Goal: Task Accomplishment & Management: Complete application form

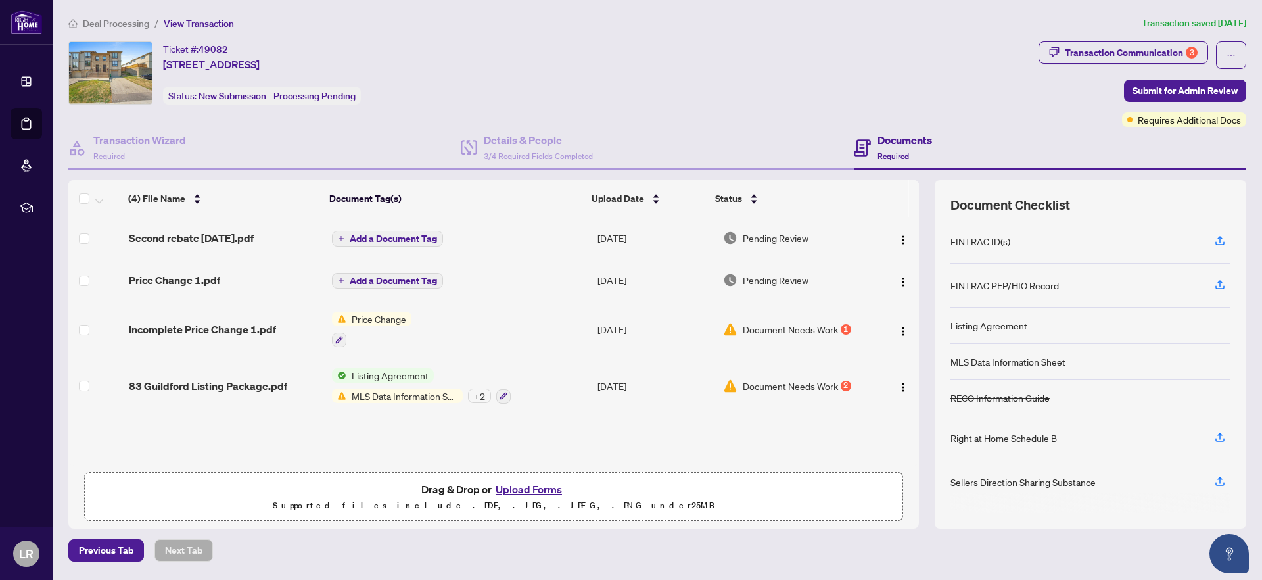
click at [884, 142] on h4 "Documents" at bounding box center [904, 140] width 55 height 16
click at [1171, 93] on span "Submit for Admin Review" at bounding box center [1184, 90] width 105 height 21
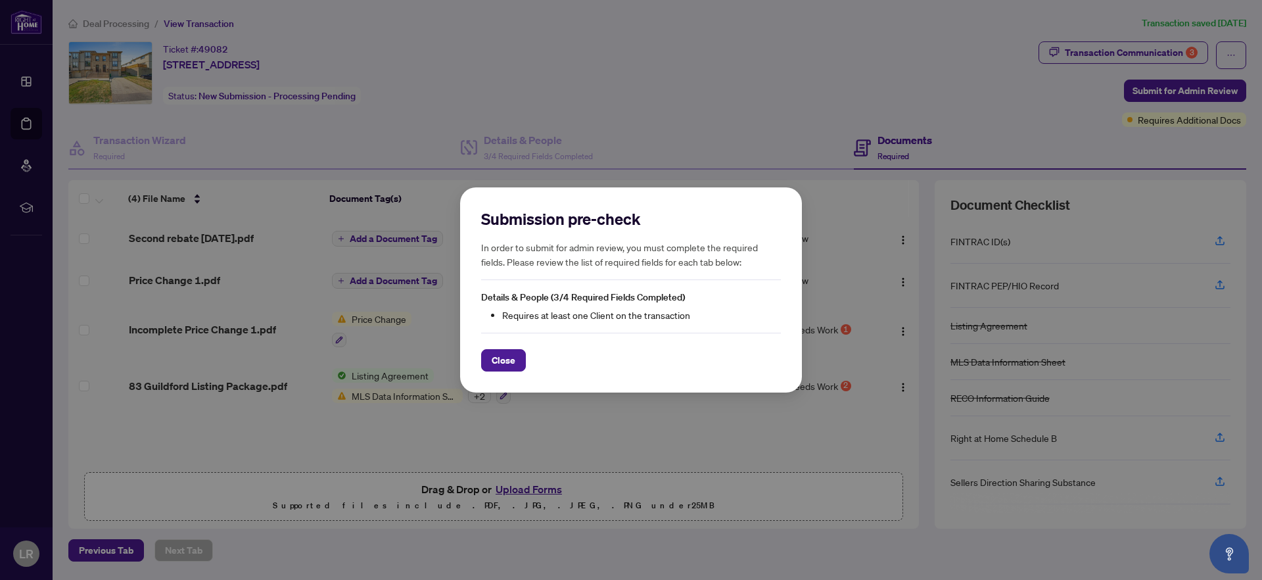
click at [507, 363] on span "Close" at bounding box center [504, 360] width 24 height 21
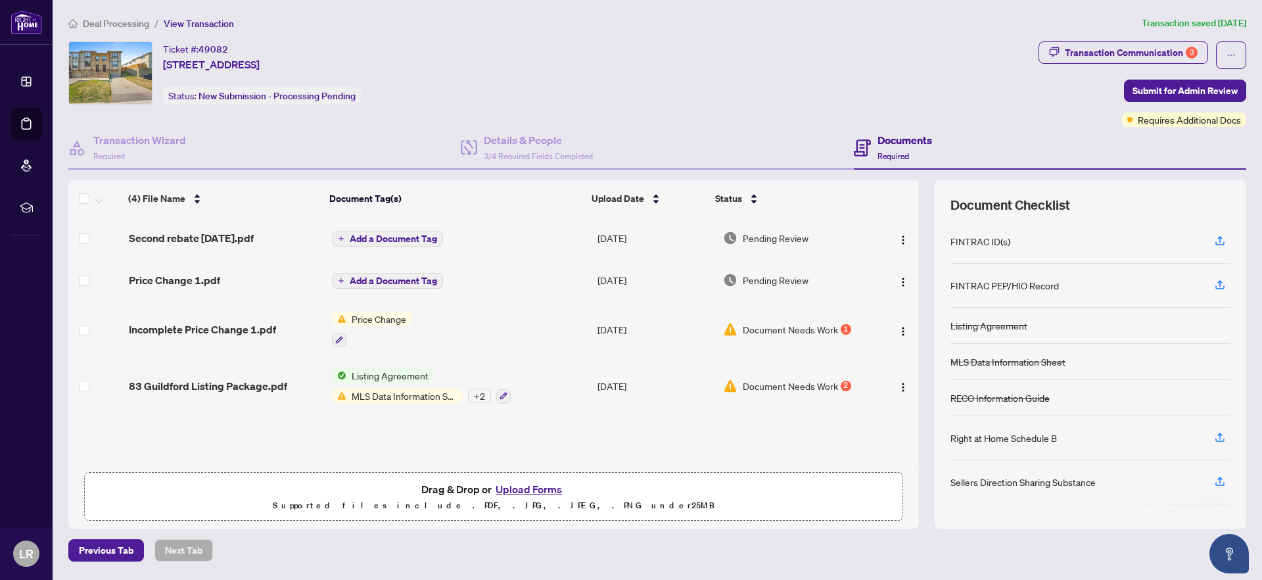
click at [524, 485] on button "Upload Forms" at bounding box center [529, 488] width 74 height 17
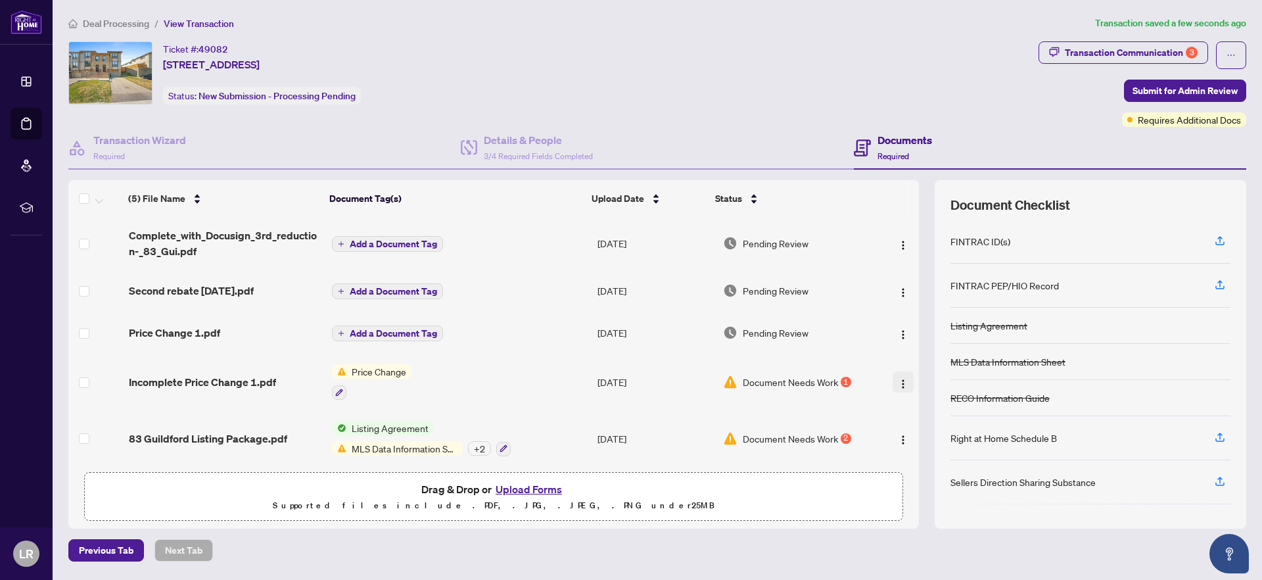
click at [898, 379] on img "button" at bounding box center [903, 384] width 11 height 11
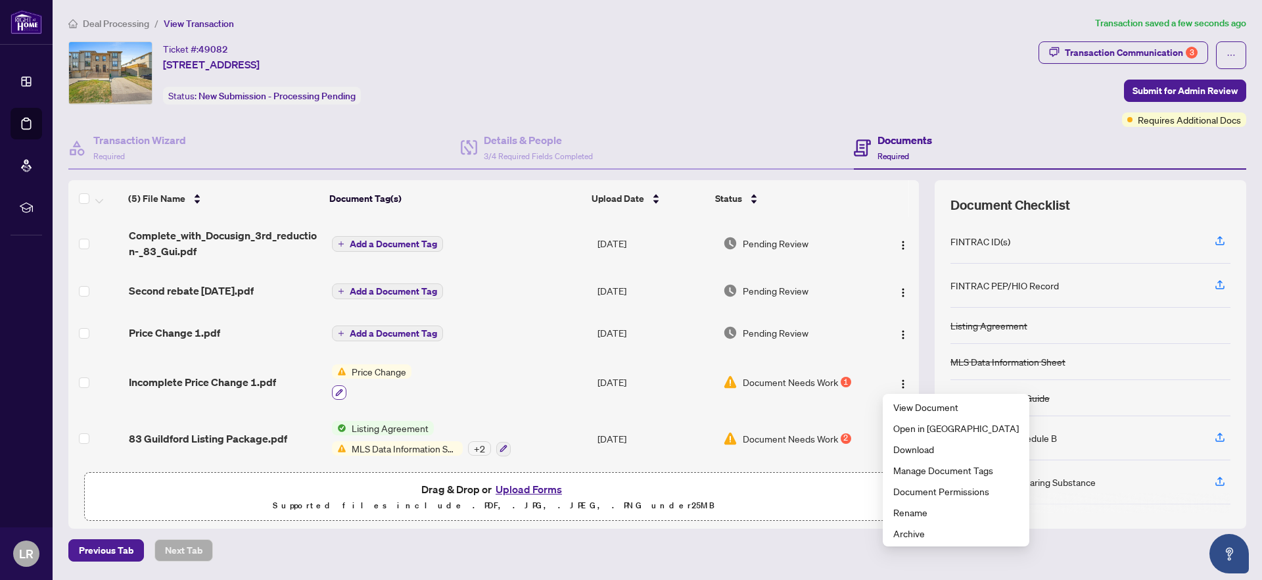
click at [337, 393] on icon "button" at bounding box center [339, 392] width 8 height 8
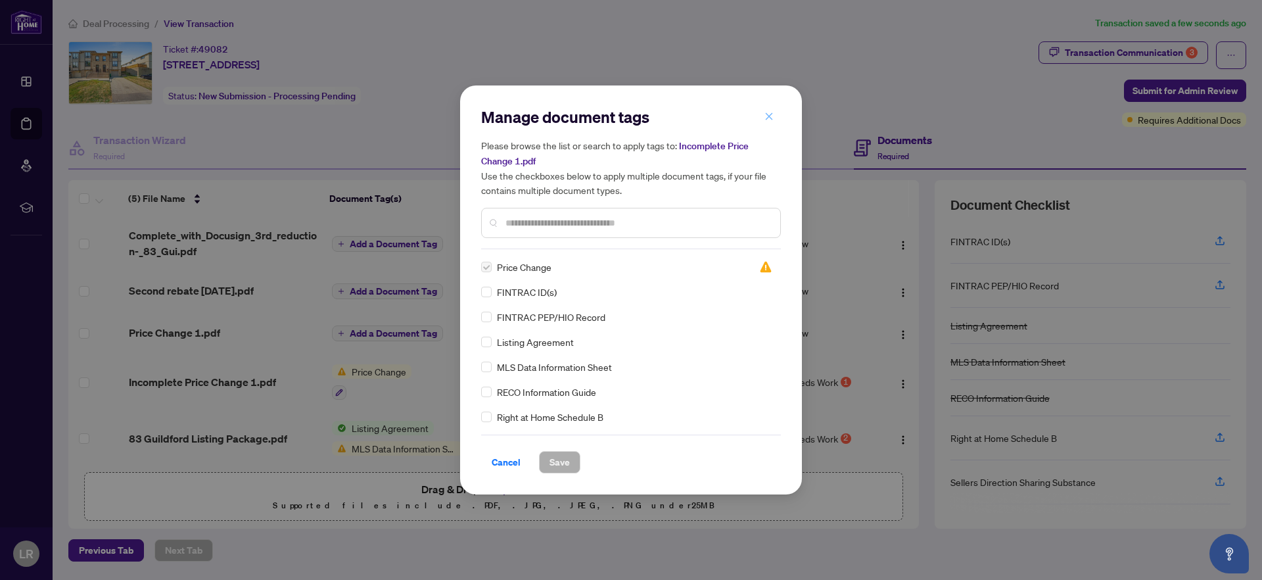
click at [769, 116] on icon "close" at bounding box center [768, 116] width 9 height 9
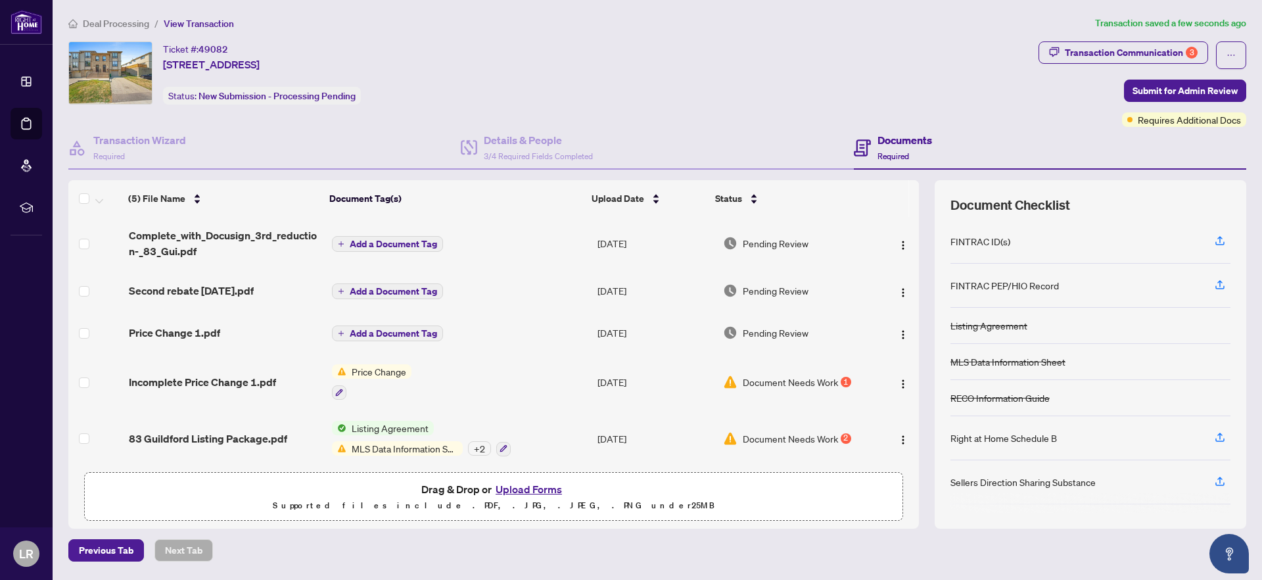
click at [653, 369] on td "[DATE]" at bounding box center [655, 382] width 126 height 57
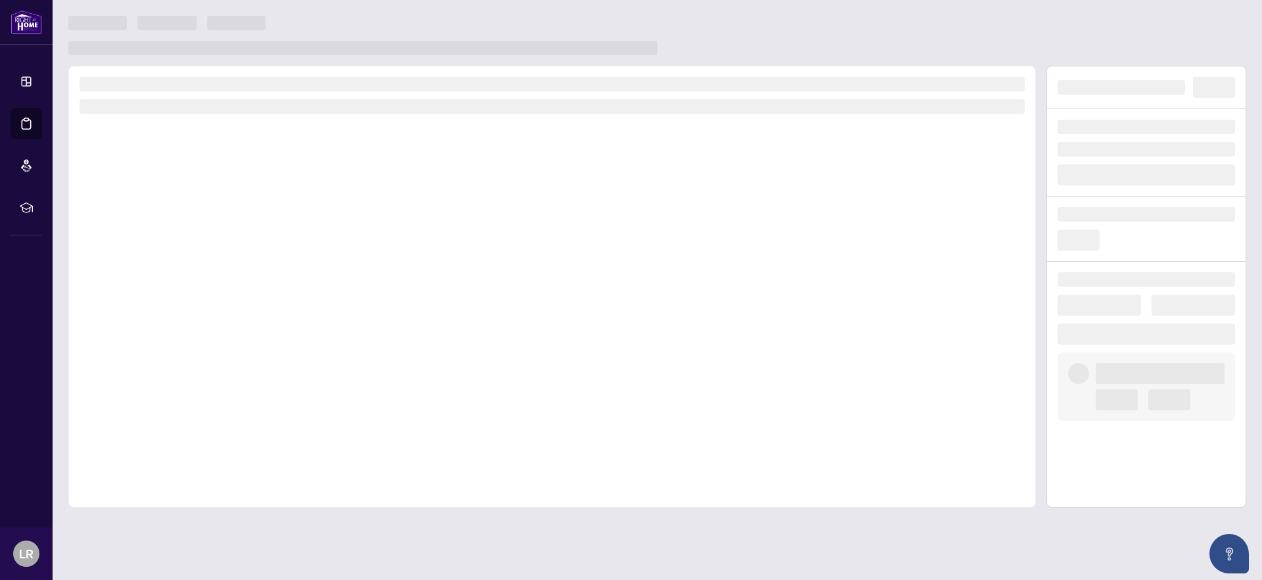
click at [638, 379] on div at bounding box center [551, 287] width 967 height 442
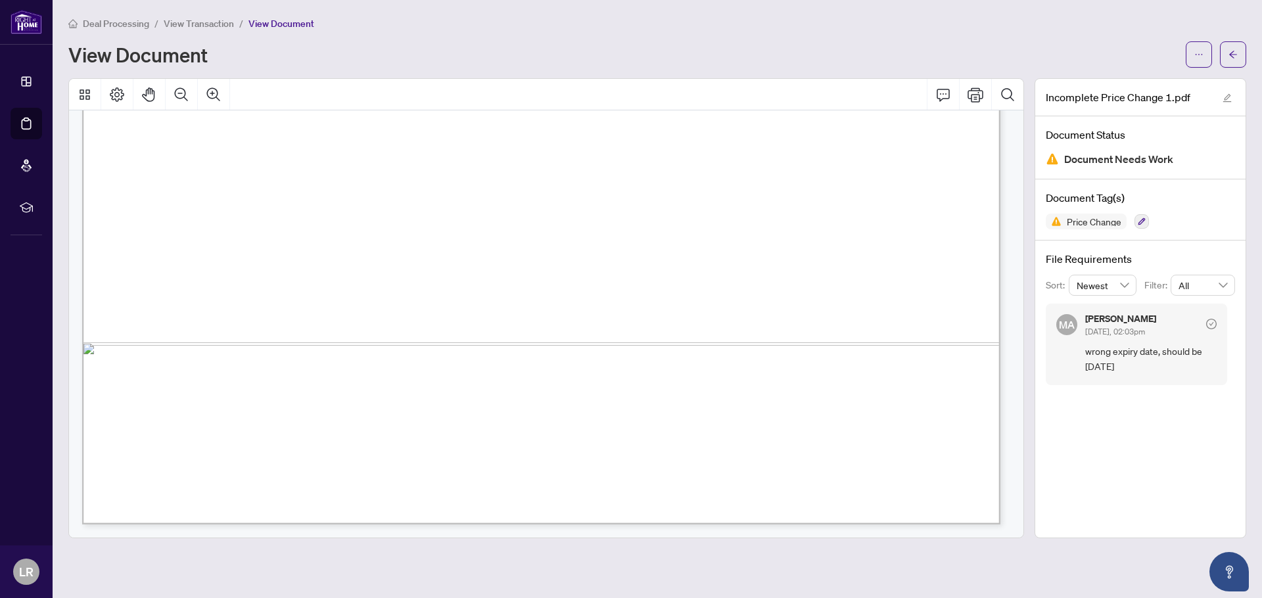
scroll to position [787, 0]
